Goal: Find specific fact: Find specific fact

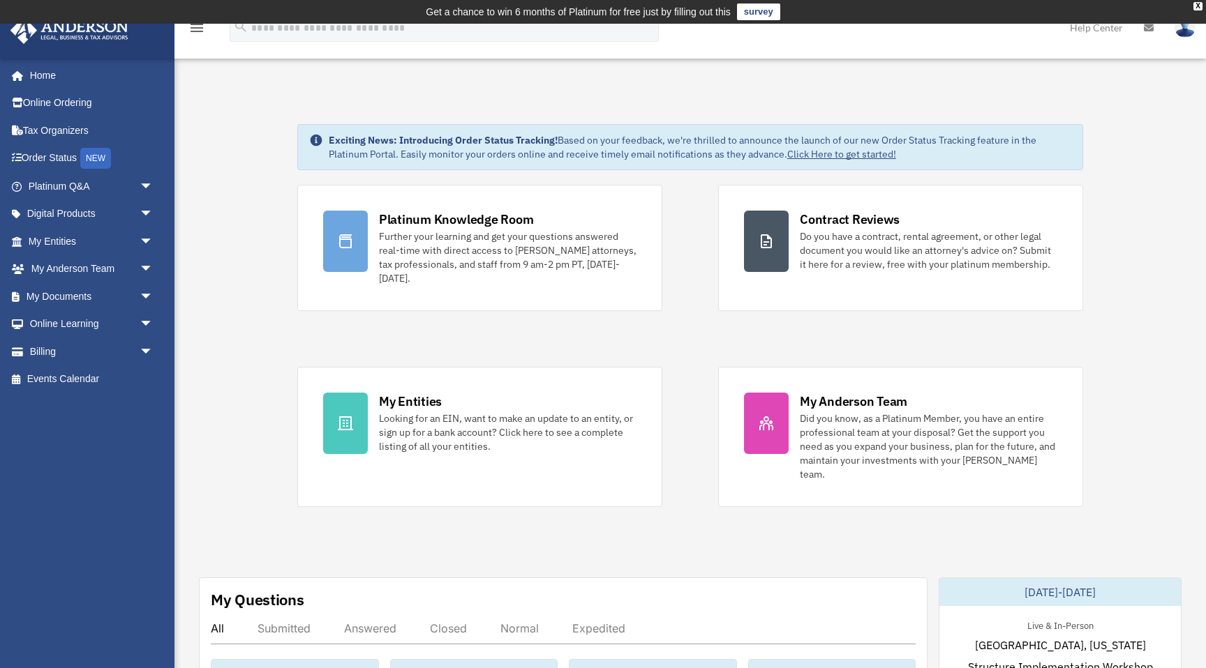
scroll to position [18, 0]
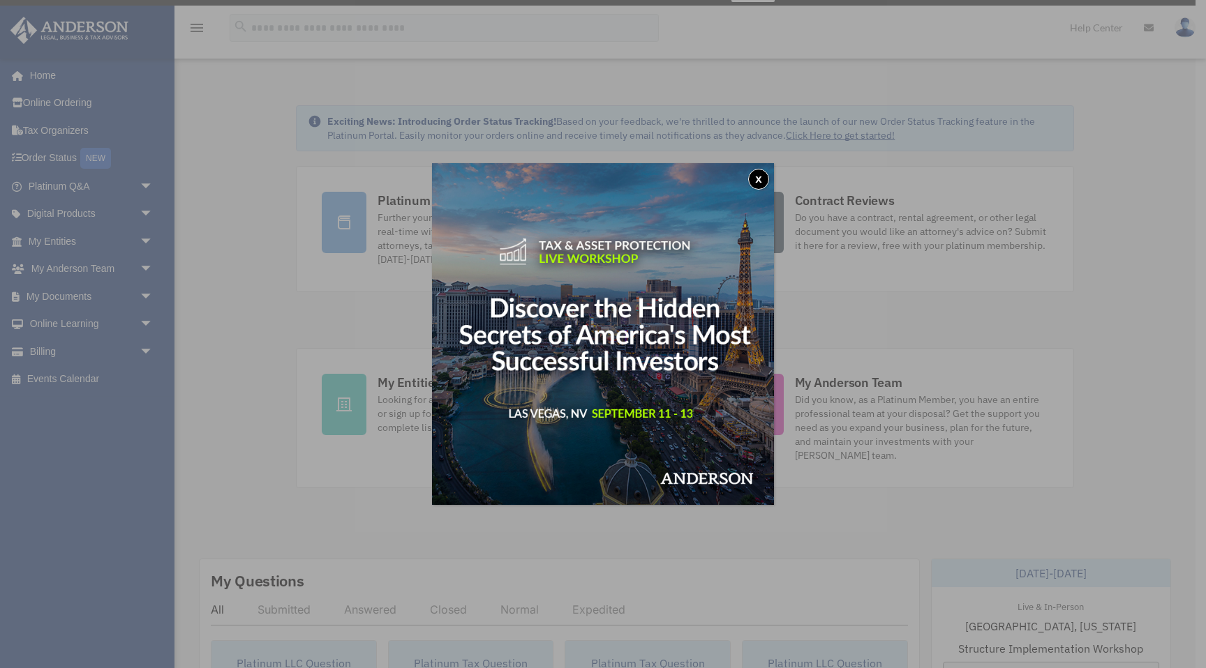
click at [756, 179] on button "x" at bounding box center [758, 179] width 21 height 21
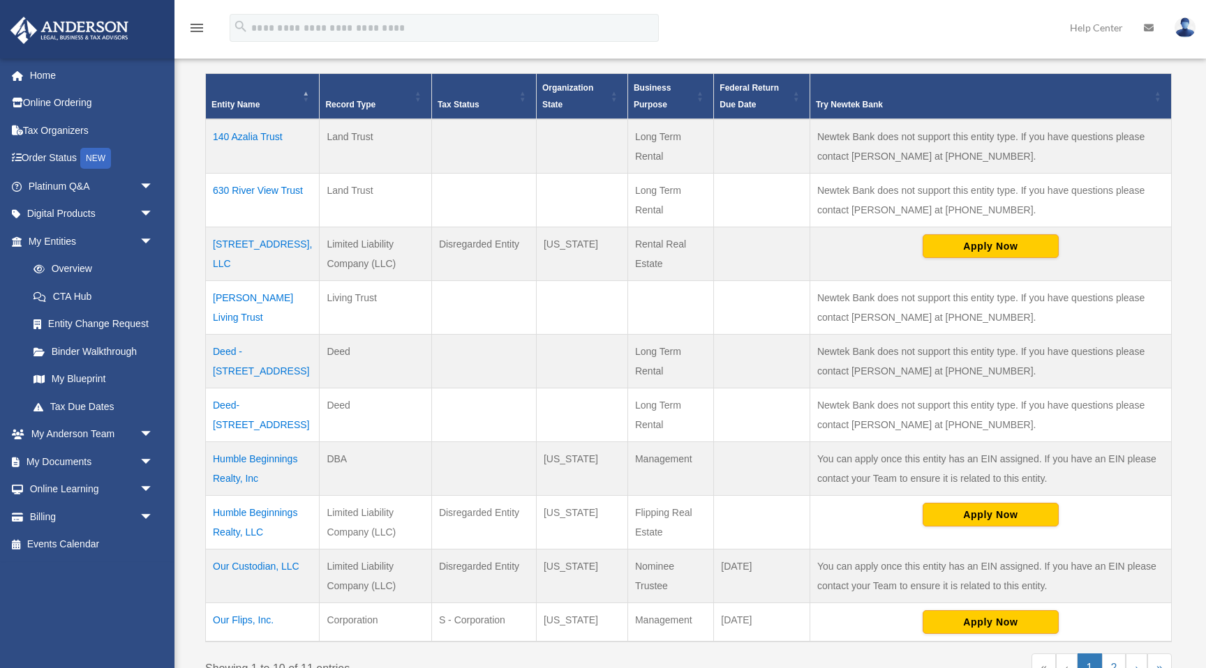
scroll to position [336, 0]
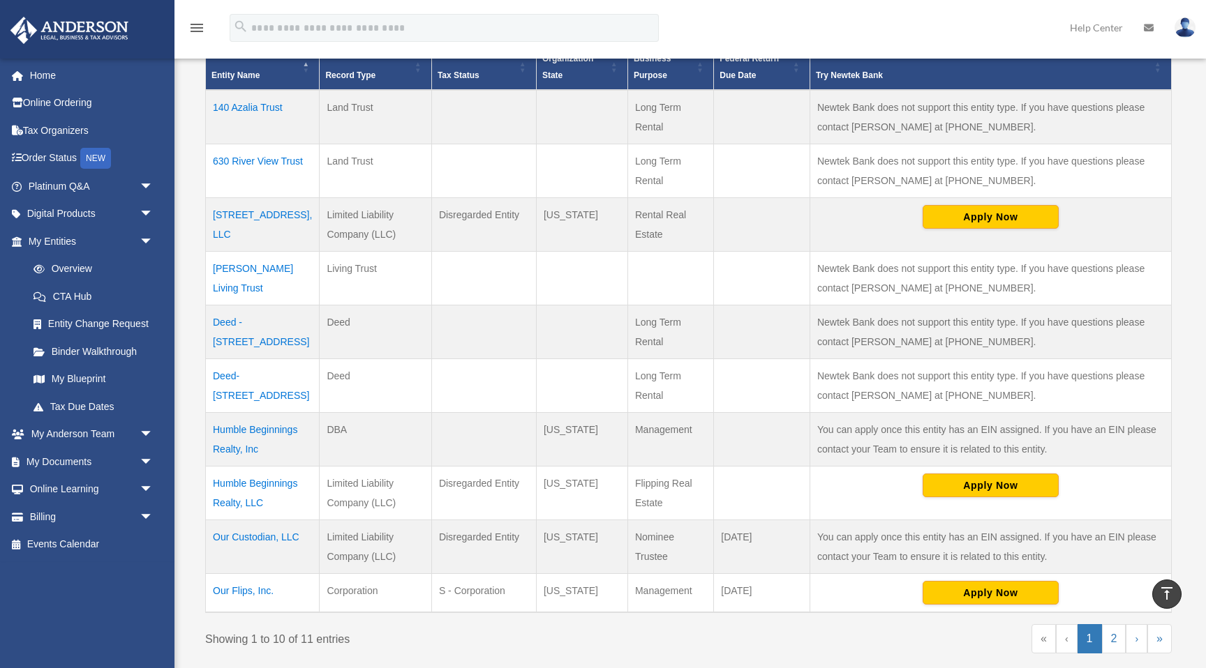
click at [263, 483] on td "Humble Beginnings Realty, LLC" at bounding box center [263, 494] width 114 height 54
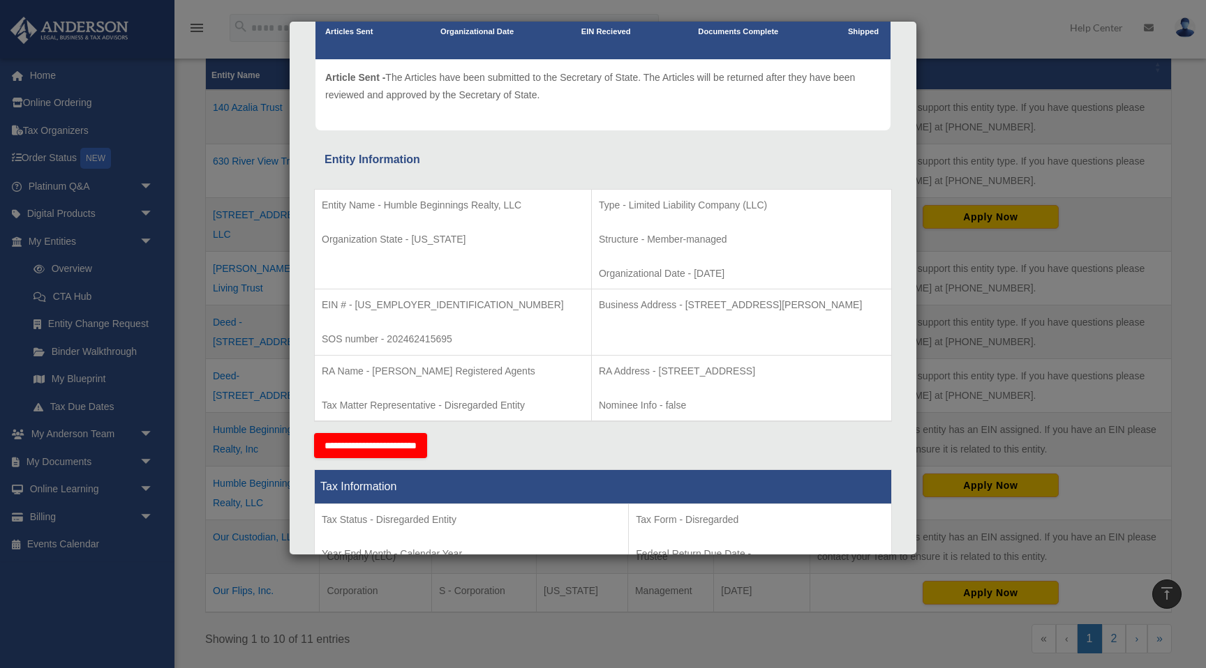
scroll to position [151, 0]
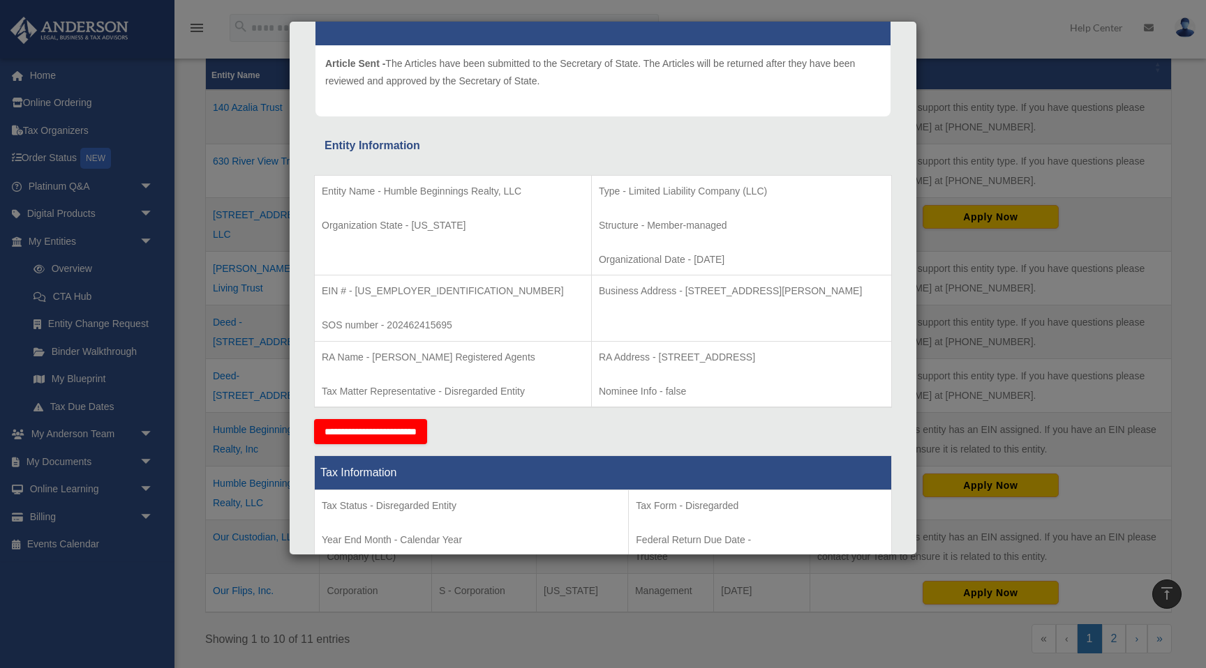
click at [382, 288] on p "EIN # - 99-3295112" at bounding box center [453, 291] width 262 height 17
drag, startPoint x: 353, startPoint y: 292, endPoint x: 413, endPoint y: 291, distance: 60.0
click at [413, 292] on p "EIN # - 99-3295112" at bounding box center [453, 291] width 262 height 17
copy p "99-3295112"
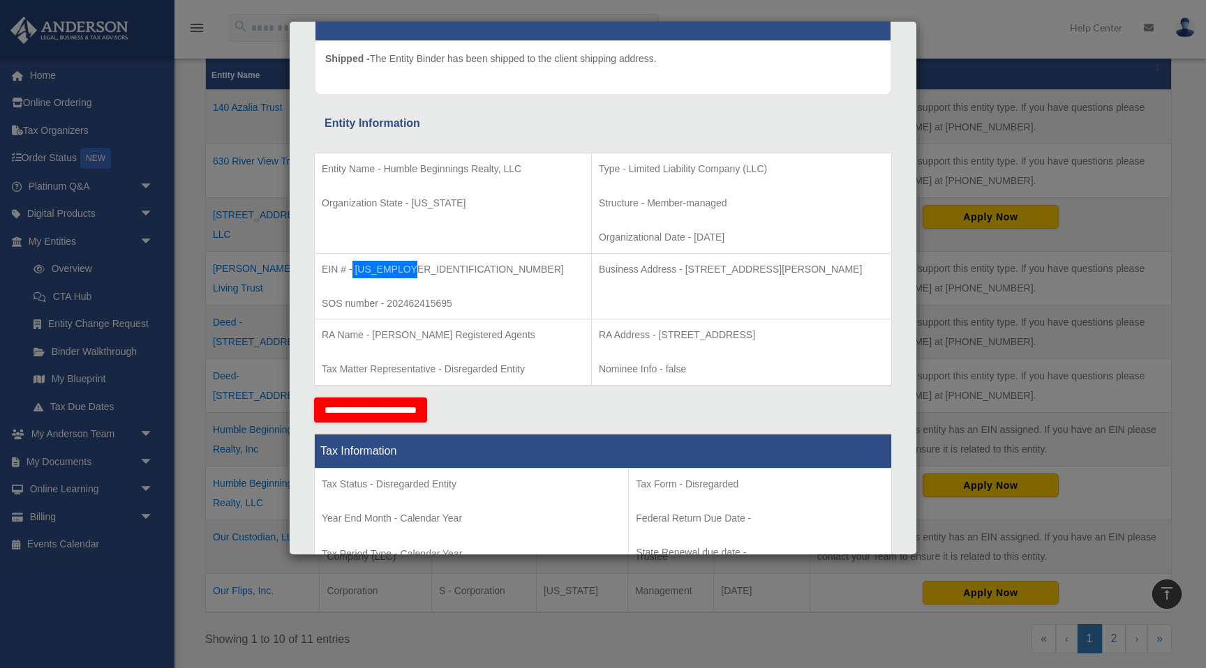
scroll to position [165, 0]
